Goal: Find specific page/section: Find specific page/section

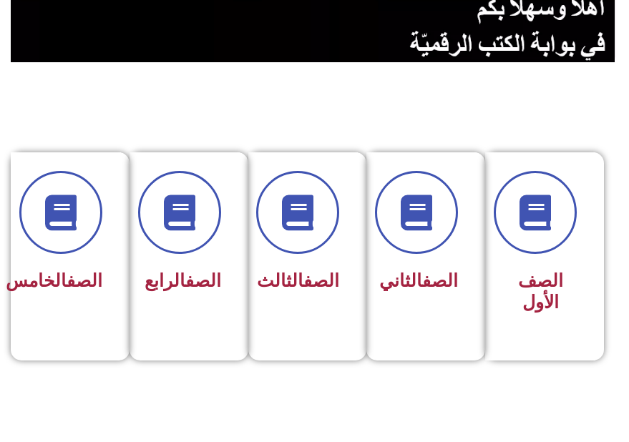
scroll to position [286, 0]
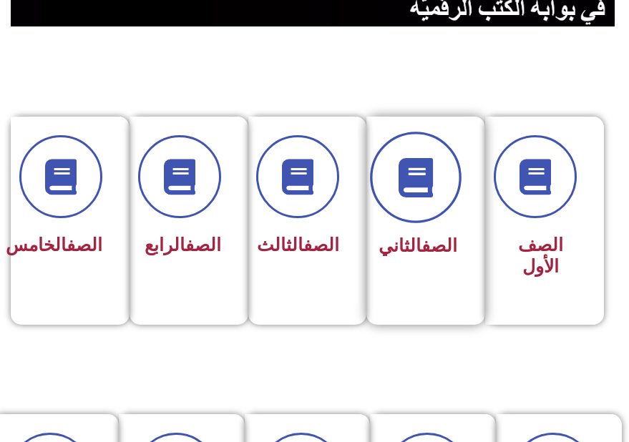
click at [425, 177] on icon at bounding box center [416, 177] width 39 height 39
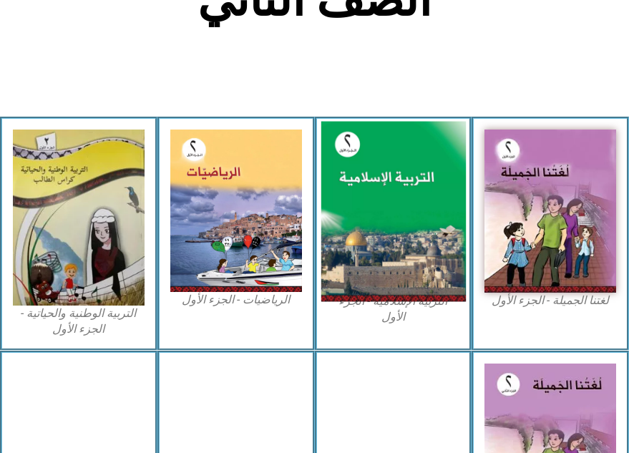
scroll to position [430, 0]
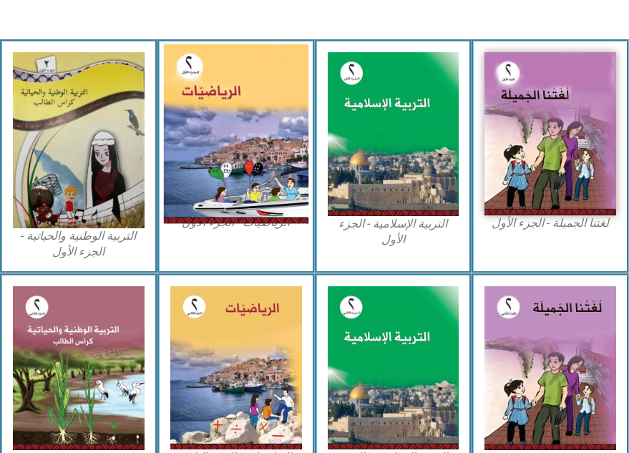
click at [215, 188] on img at bounding box center [236, 133] width 145 height 179
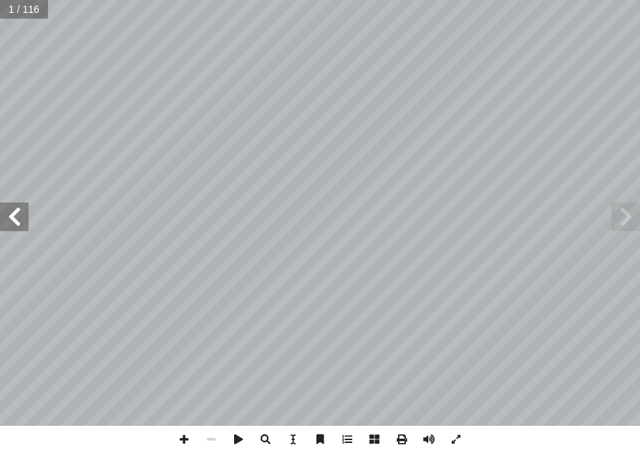
click at [18, 213] on span at bounding box center [14, 217] width 29 height 29
click at [23, 210] on span at bounding box center [14, 217] width 29 height 29
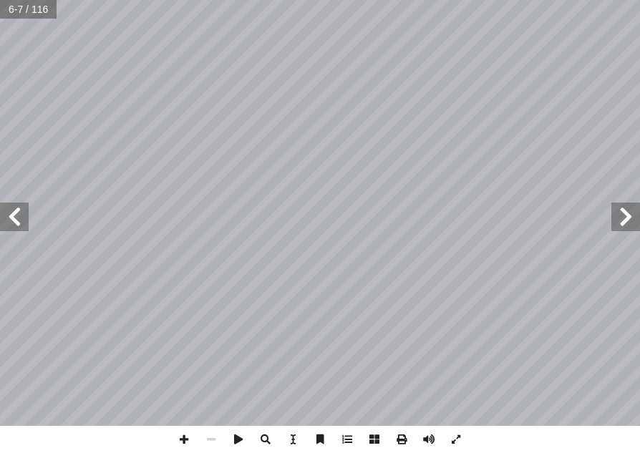
click at [23, 210] on span at bounding box center [14, 217] width 29 height 29
click at [24, 210] on span at bounding box center [14, 217] width 29 height 29
click at [626, 223] on span at bounding box center [625, 217] width 29 height 29
